Goal: Task Accomplishment & Management: Complete application form

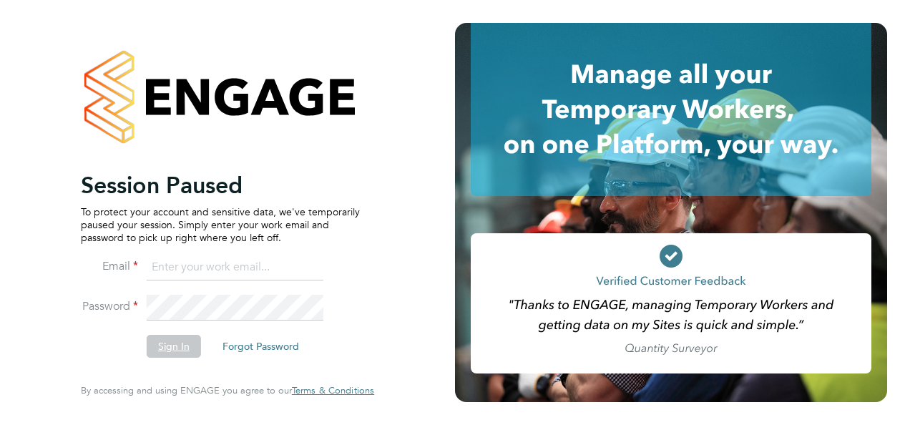
click at [172, 348] on button "Sign In" at bounding box center [174, 346] width 54 height 23
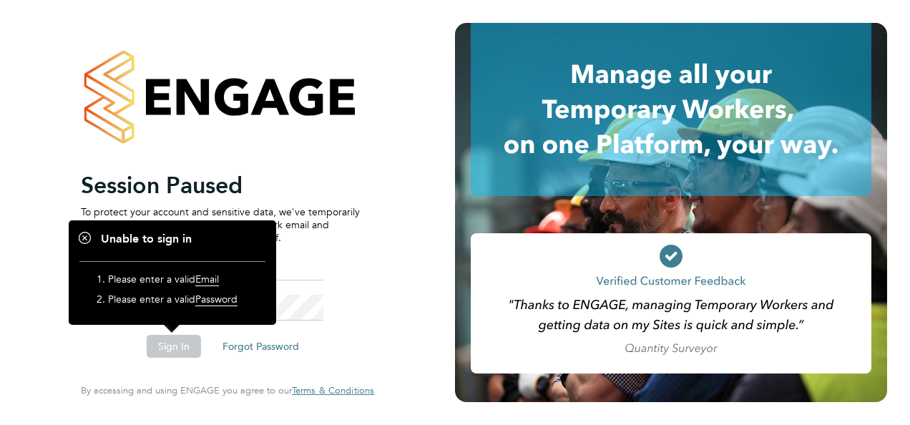
click at [396, 140] on div "Session Paused To protect your account and sensitive data, we've temporarily pa…" at bounding box center [227, 212] width 351 height 425
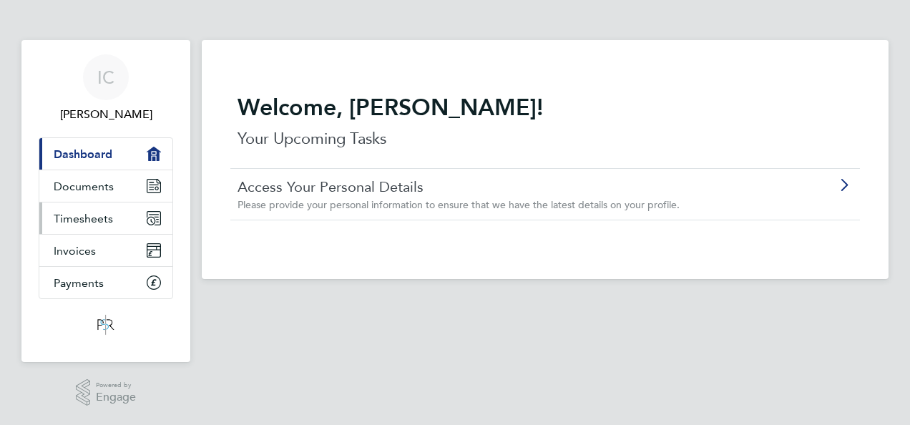
click at [104, 213] on span "Timesheets" at bounding box center [83, 219] width 59 height 14
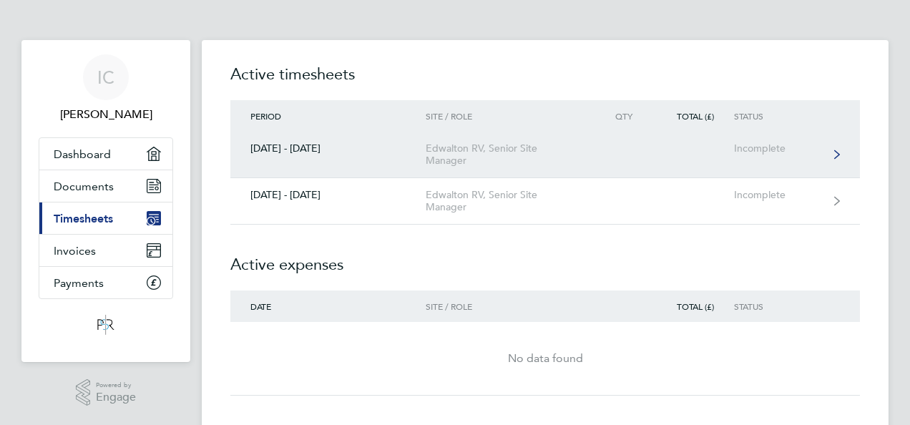
click at [760, 145] on div "Incomplete" at bounding box center [778, 148] width 88 height 12
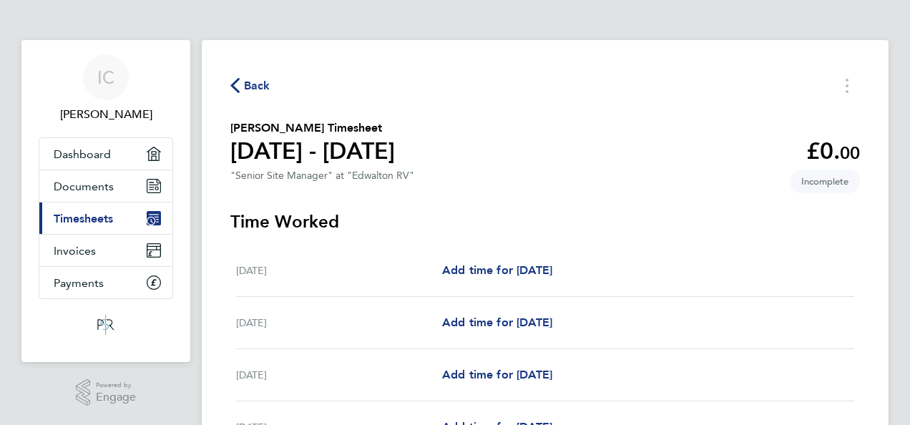
click at [606, 278] on div "Add time for Thu 21 Aug Add time for Thu 21 Aug" at bounding box center [648, 270] width 412 height 17
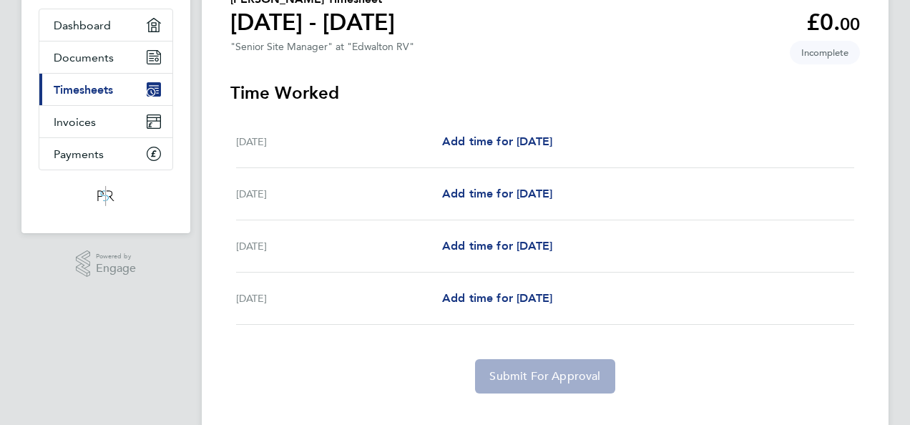
scroll to position [143, 0]
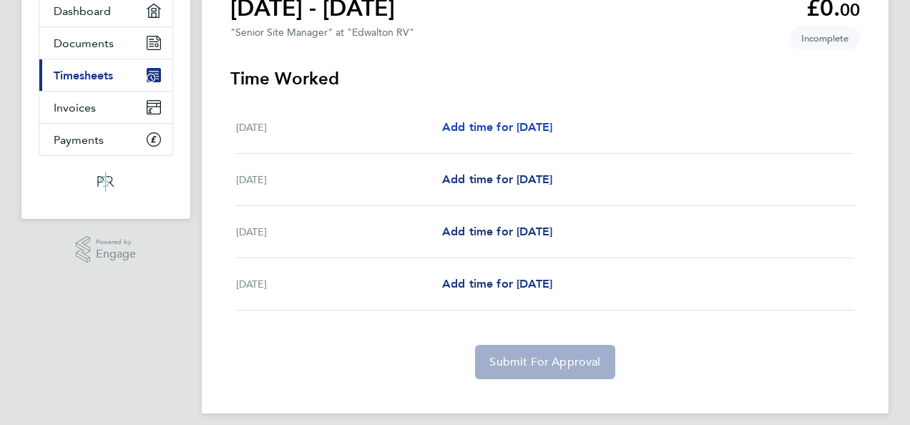
click at [459, 123] on span "Add time for Thu 21 Aug" at bounding box center [497, 127] width 110 height 14
select select "30"
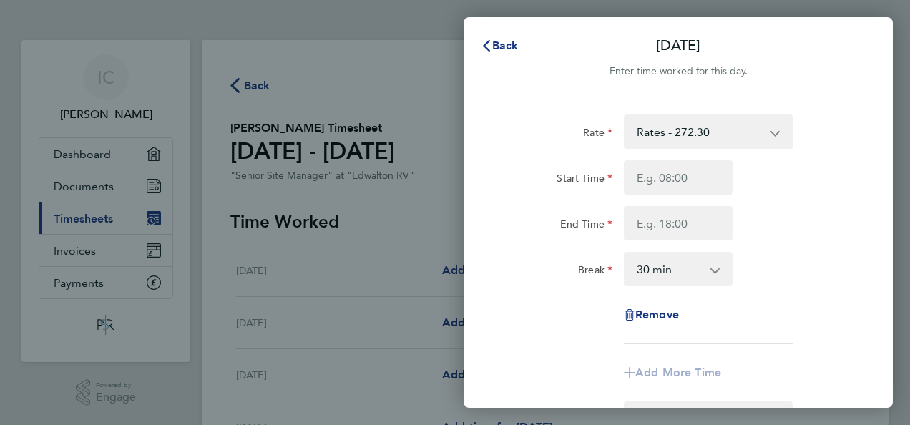
click at [776, 132] on app-icon-cross-button at bounding box center [782, 131] width 17 height 31
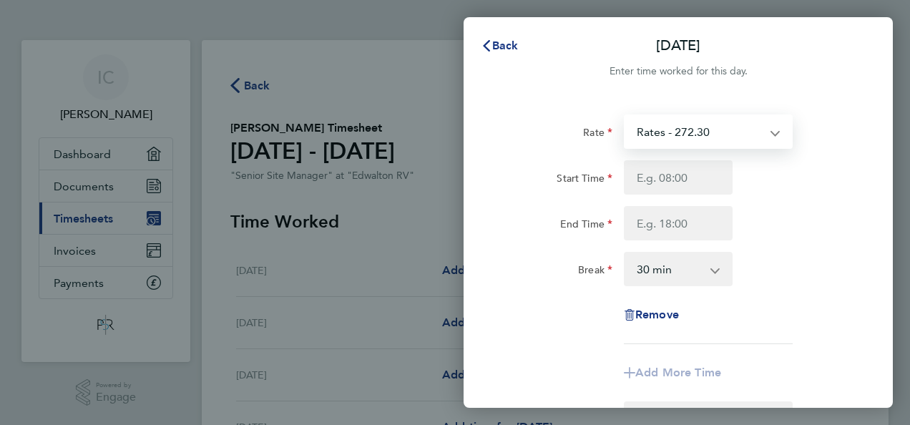
click at [689, 129] on select "Rates - 272.30" at bounding box center [699, 131] width 149 height 31
click at [713, 129] on select "Rates - 272.30" at bounding box center [699, 131] width 149 height 31
click at [774, 133] on select "Rates - 272.30" at bounding box center [699, 131] width 149 height 31
click at [708, 131] on select "Rates - 272.30" at bounding box center [699, 131] width 149 height 31
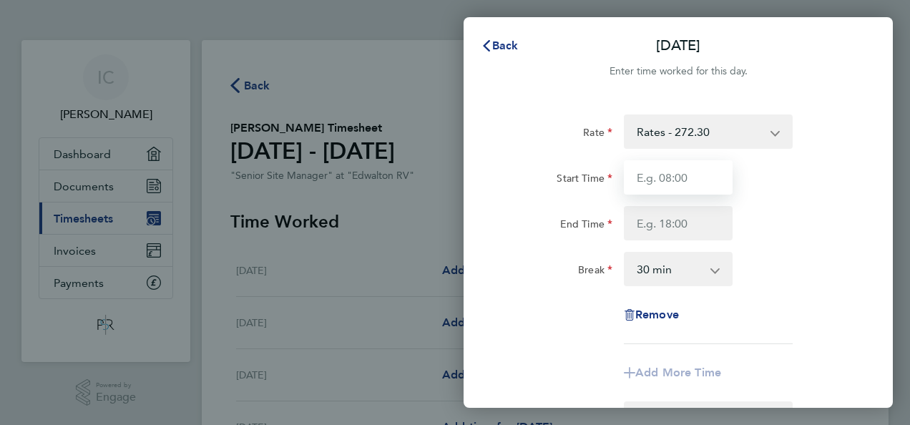
click at [651, 179] on input "Start Time" at bounding box center [678, 177] width 109 height 34
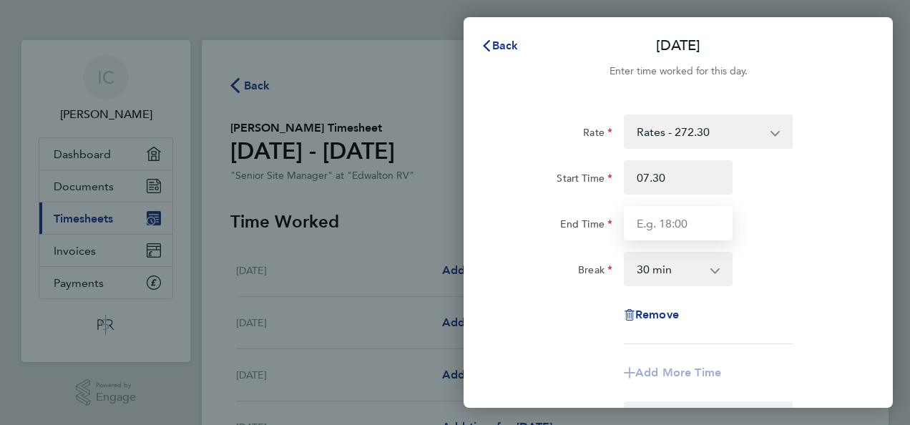
type input "07:30"
click at [668, 223] on input "End Time" at bounding box center [678, 223] width 109 height 34
type input "17:00"
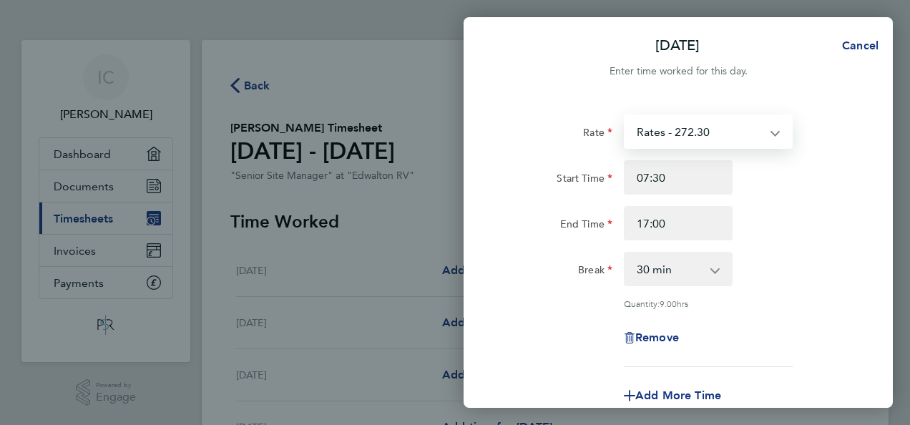
click at [710, 132] on select "Rates - 272.30" at bounding box center [699, 131] width 149 height 31
click at [696, 130] on select "Rates - 272.30" at bounding box center [699, 131] width 149 height 31
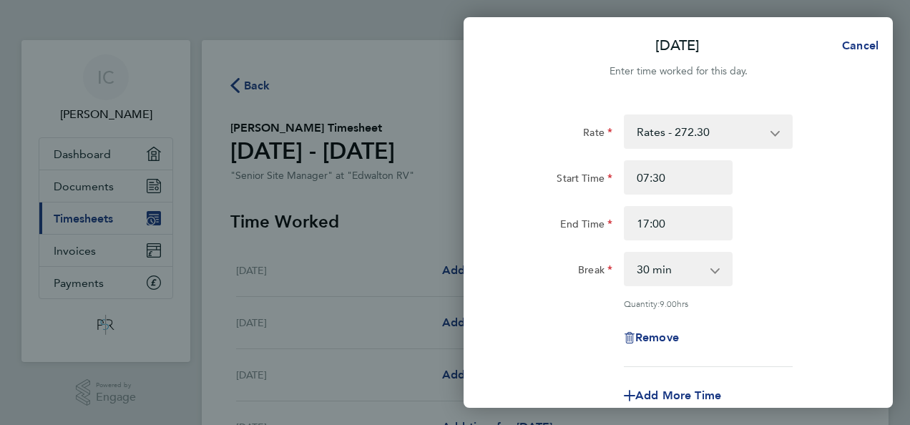
click at [527, 77] on div "Enter time worked for this day." at bounding box center [678, 71] width 429 height 17
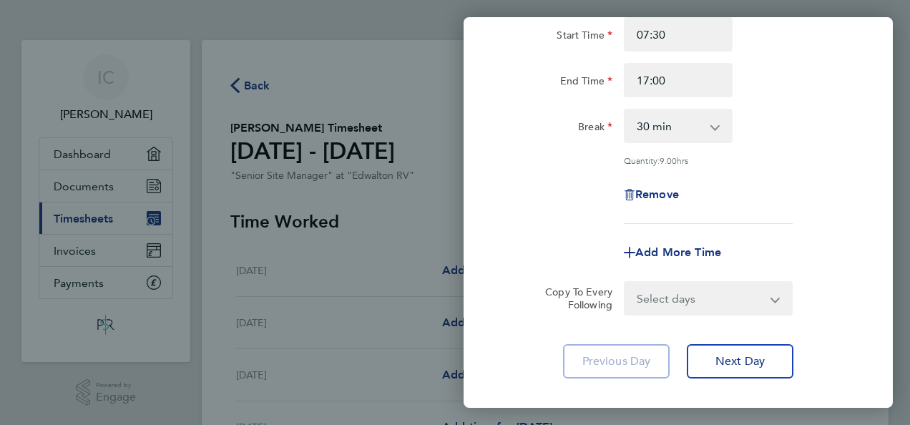
scroll to position [143, 0]
click at [776, 295] on app-icon-cross-button at bounding box center [784, 298] width 17 height 31
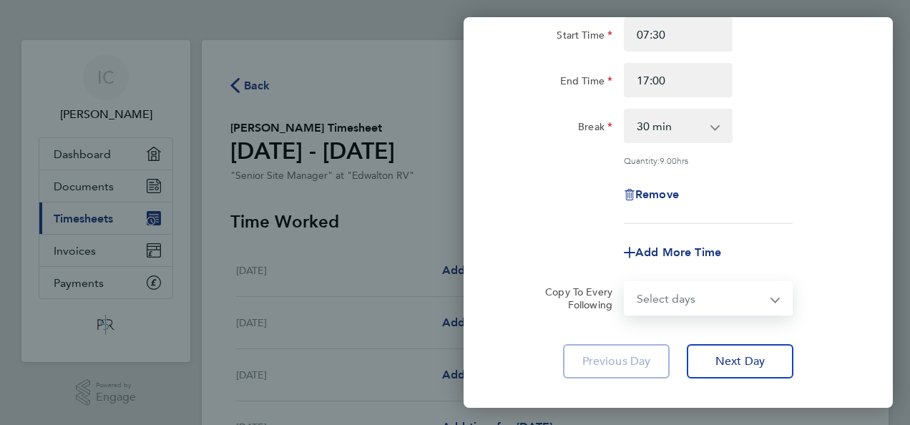
click at [772, 301] on select "Select days Day Weekend (Sat-Sun) Friday Saturday Sunday" at bounding box center [700, 298] width 150 height 31
select select "FRI"
click at [625, 283] on select "Select days Day Weekend (Sat-Sun) Friday Saturday Sunday" at bounding box center [700, 298] width 150 height 31
select select "2025-08-24"
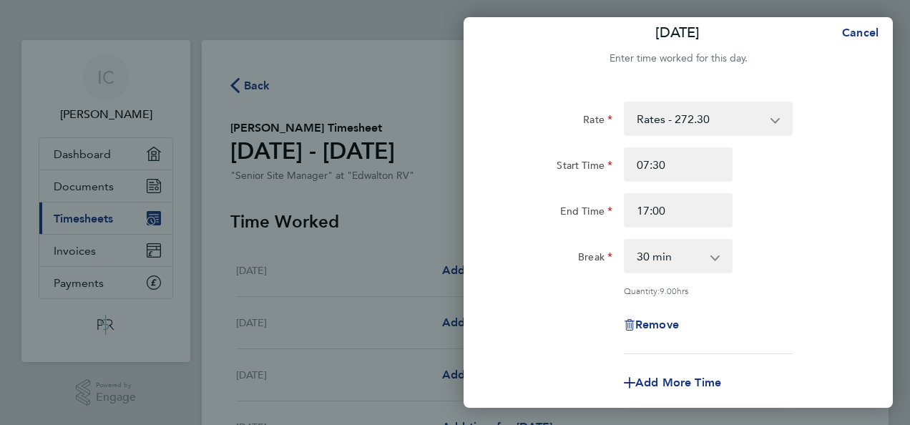
scroll to position [0, 0]
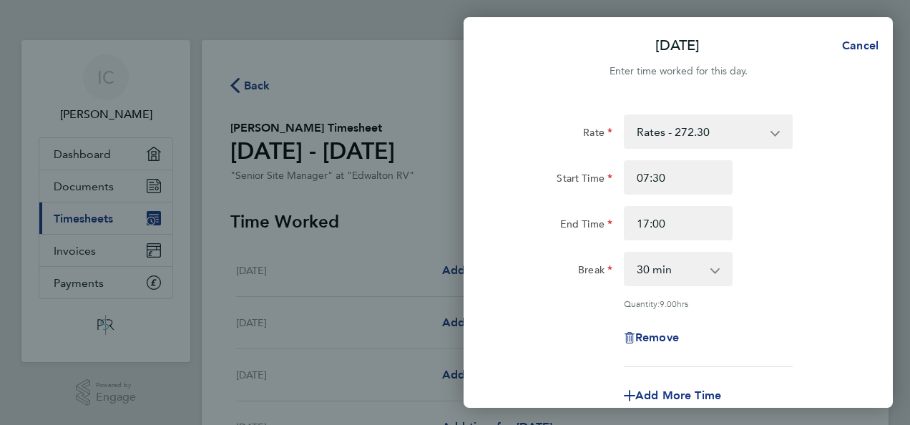
click at [789, 88] on div at bounding box center [678, 88] width 429 height 17
click at [774, 132] on app-icon-cross-button at bounding box center [782, 131] width 17 height 31
click at [775, 135] on app-icon-cross-button at bounding box center [782, 131] width 17 height 31
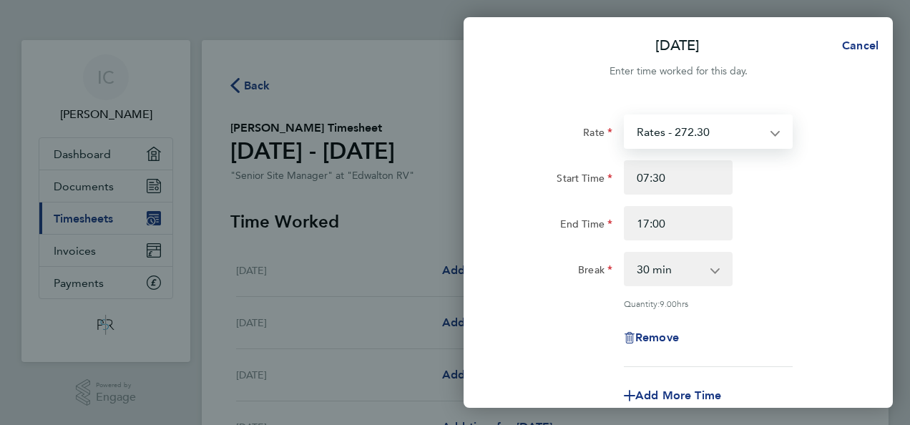
click at [712, 135] on select "Rates - 272.30" at bounding box center [699, 131] width 149 height 31
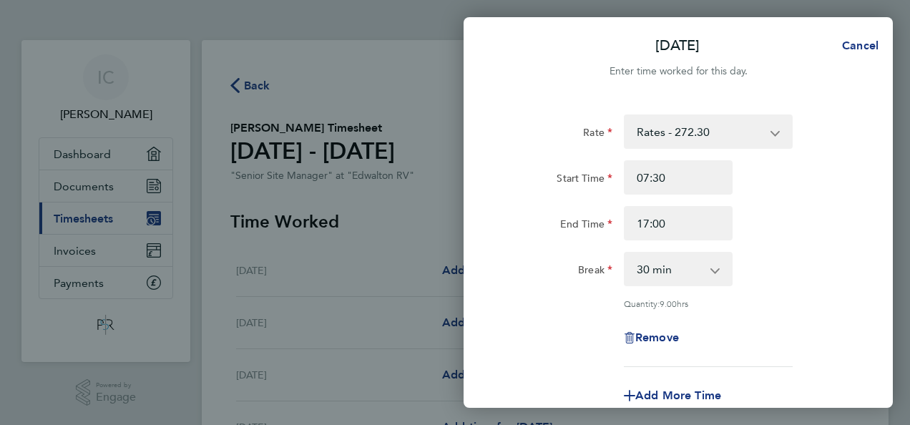
click at [809, 210] on div "End Time 17:00" at bounding box center [678, 223] width 361 height 34
click at [855, 44] on span "Cancel" at bounding box center [858, 46] width 41 height 14
select select "0: null"
select select "30"
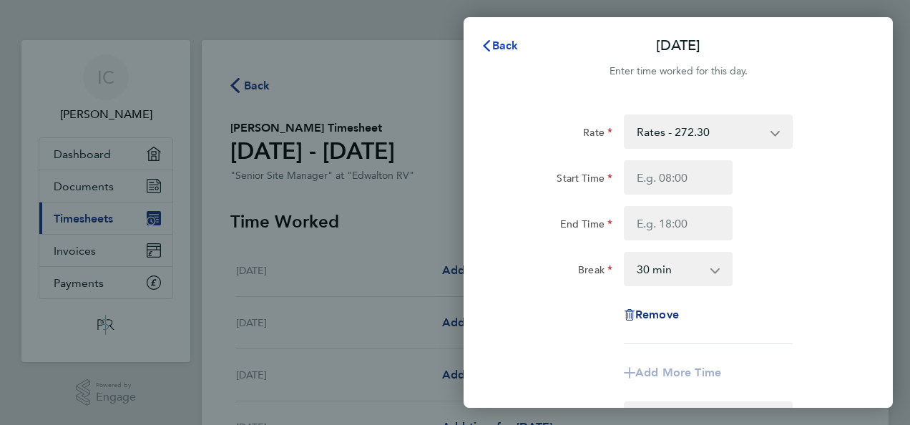
click at [500, 46] on span "Back" at bounding box center [505, 46] width 26 height 14
